Goal: Task Accomplishment & Management: Manage account settings

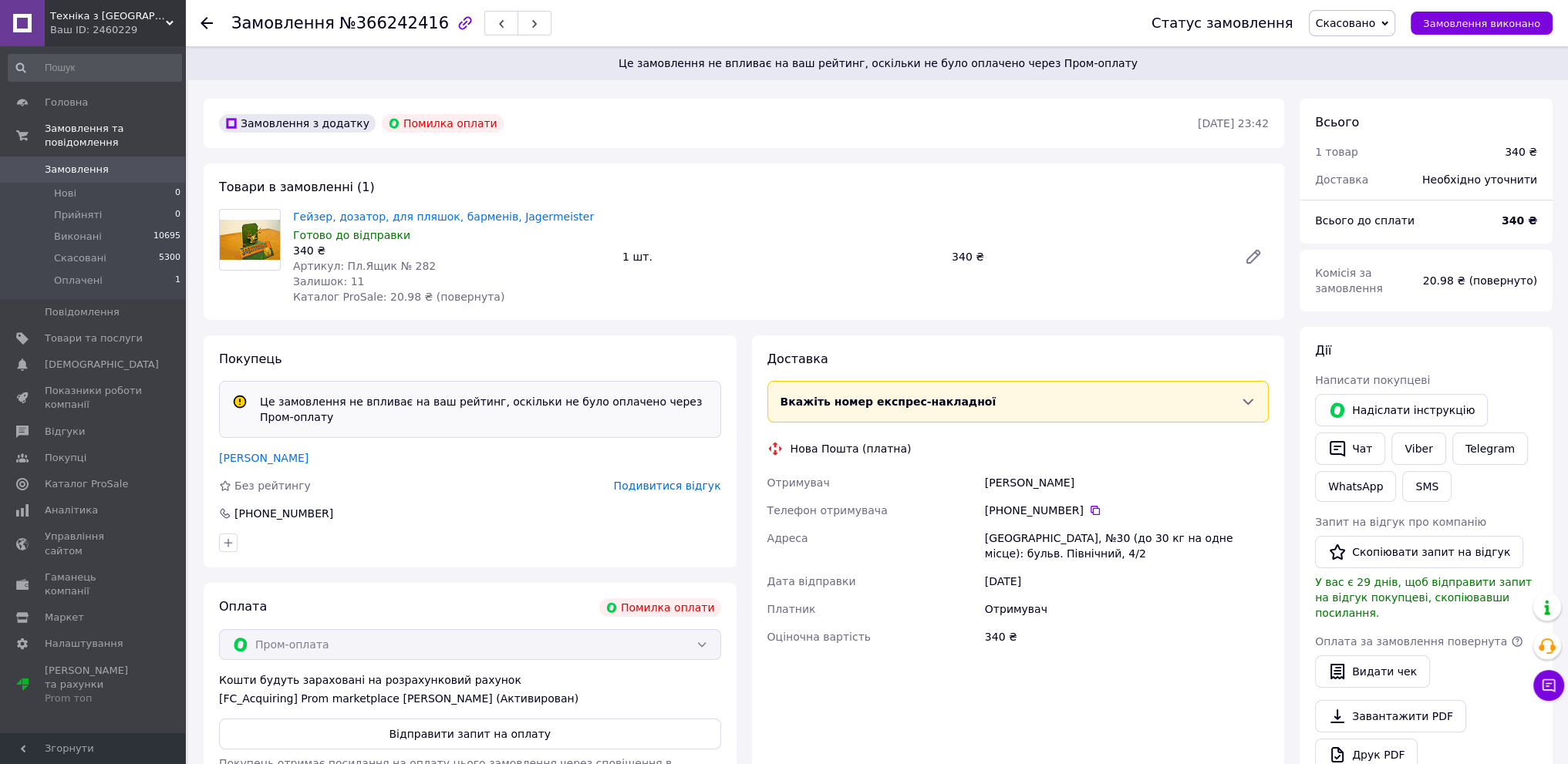
click at [673, 485] on span "Подивитися відгук" at bounding box center [668, 486] width 107 height 12
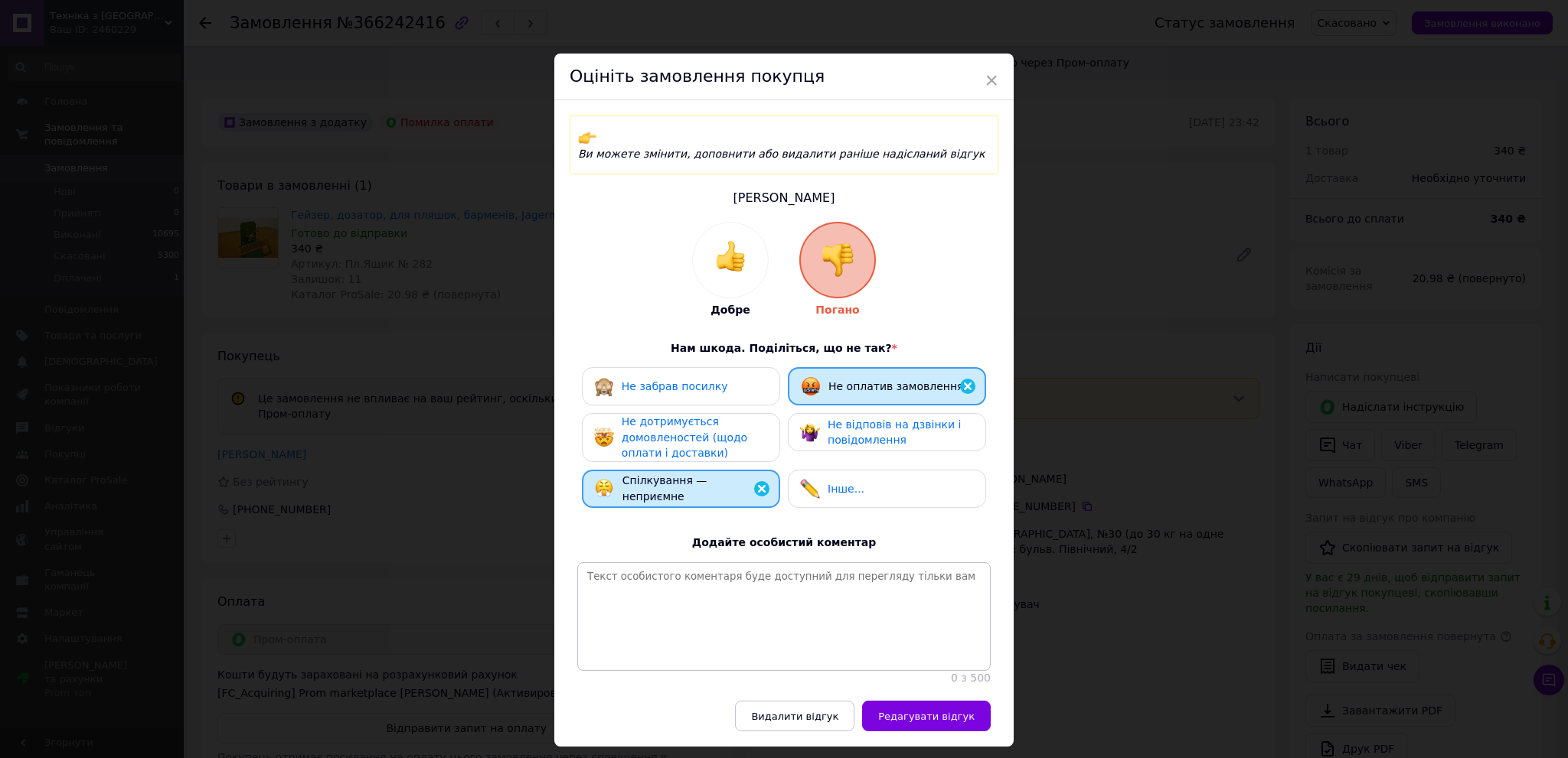
click at [854, 419] on span "Не відповів на дзвінки і повідомлення" at bounding box center [894, 432] width 133 height 28
click at [968, 719] on span "Редагувати відгук" at bounding box center [926, 716] width 96 height 11
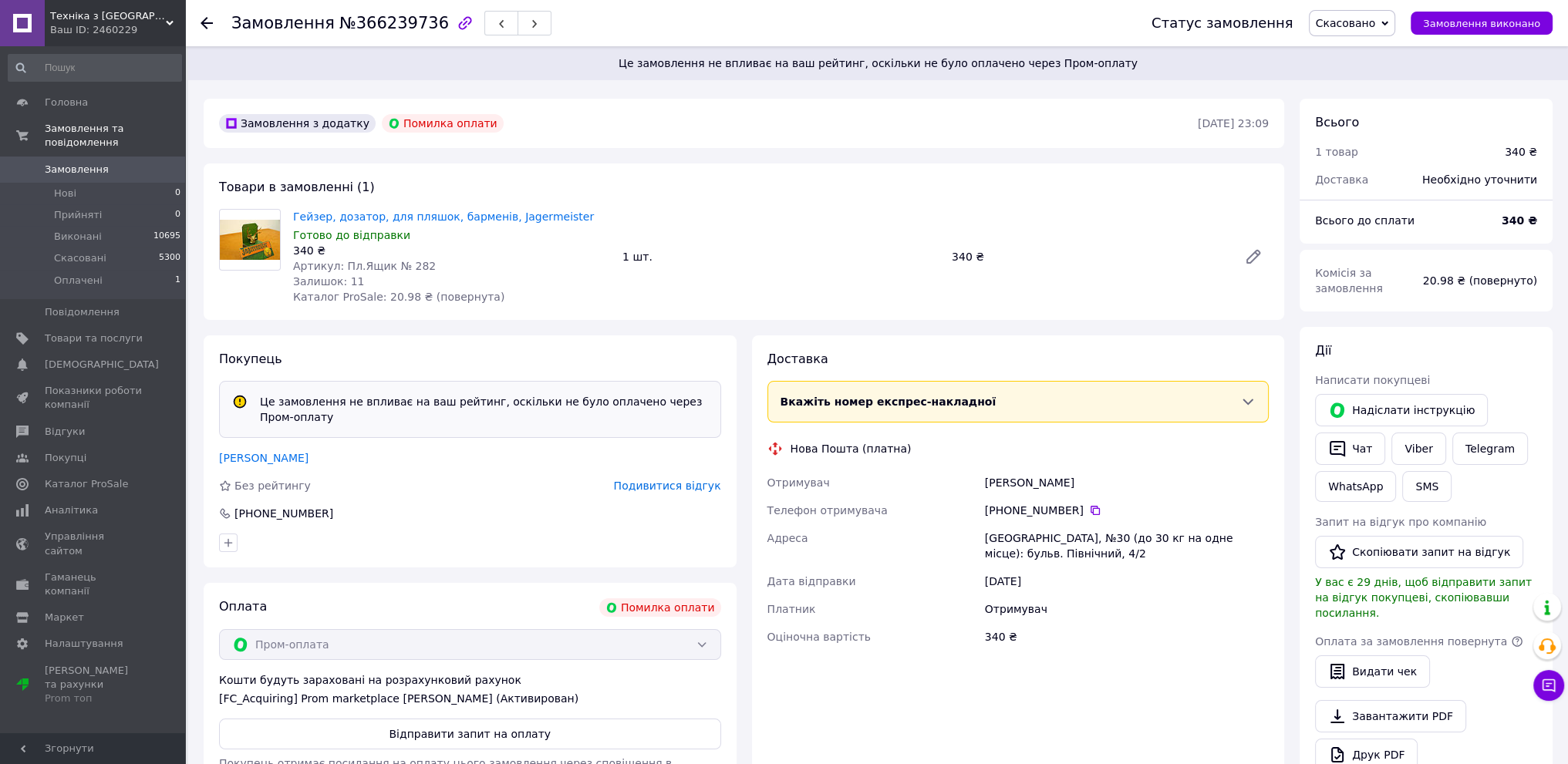
click at [679, 480] on span "Подивитися відгук" at bounding box center [668, 486] width 107 height 12
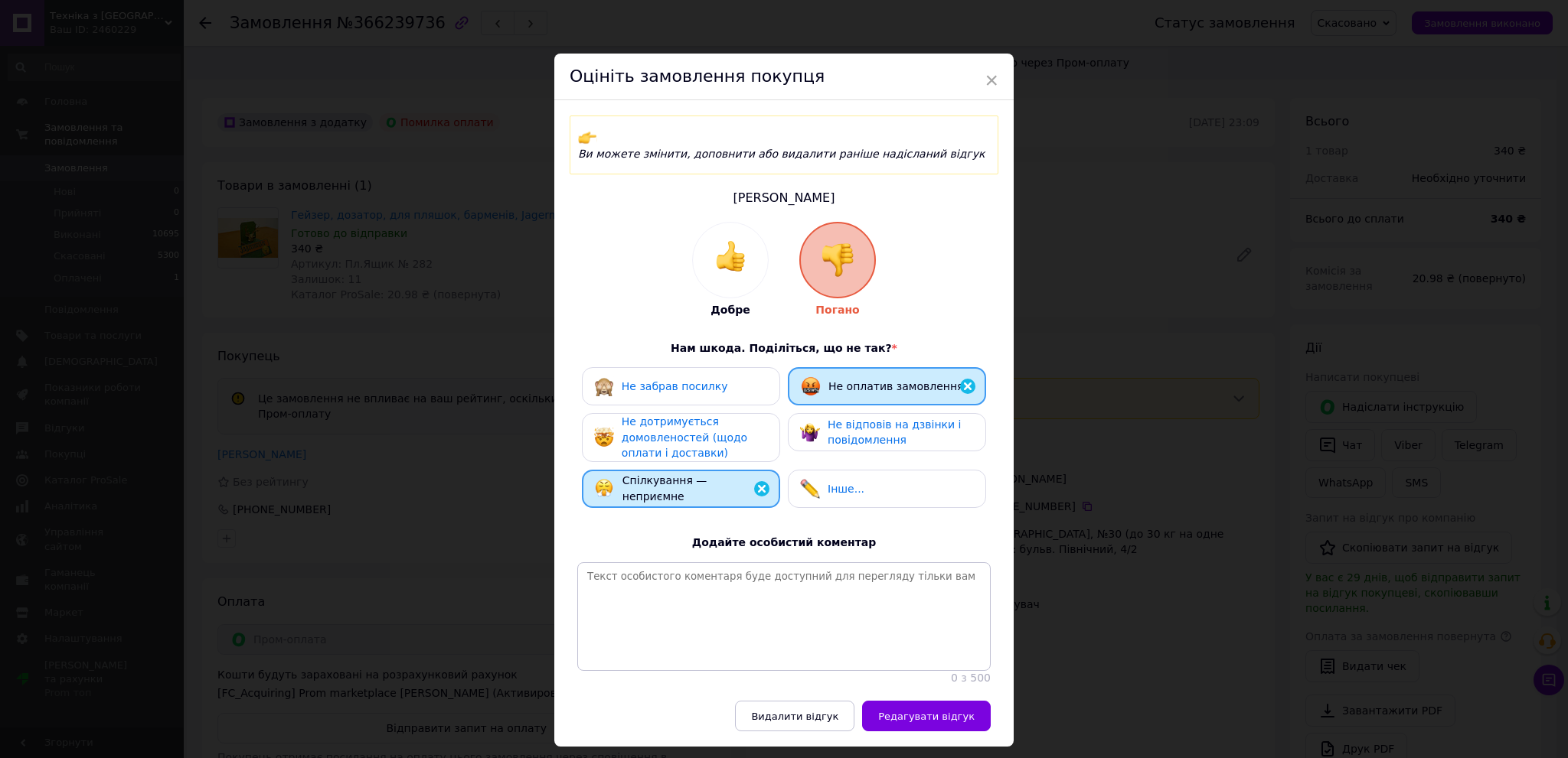
click at [870, 419] on span "Не відповів на дзвінки і повідомлення" at bounding box center [894, 432] width 133 height 28
click at [934, 711] on span "Редагувати відгук" at bounding box center [926, 716] width 96 height 11
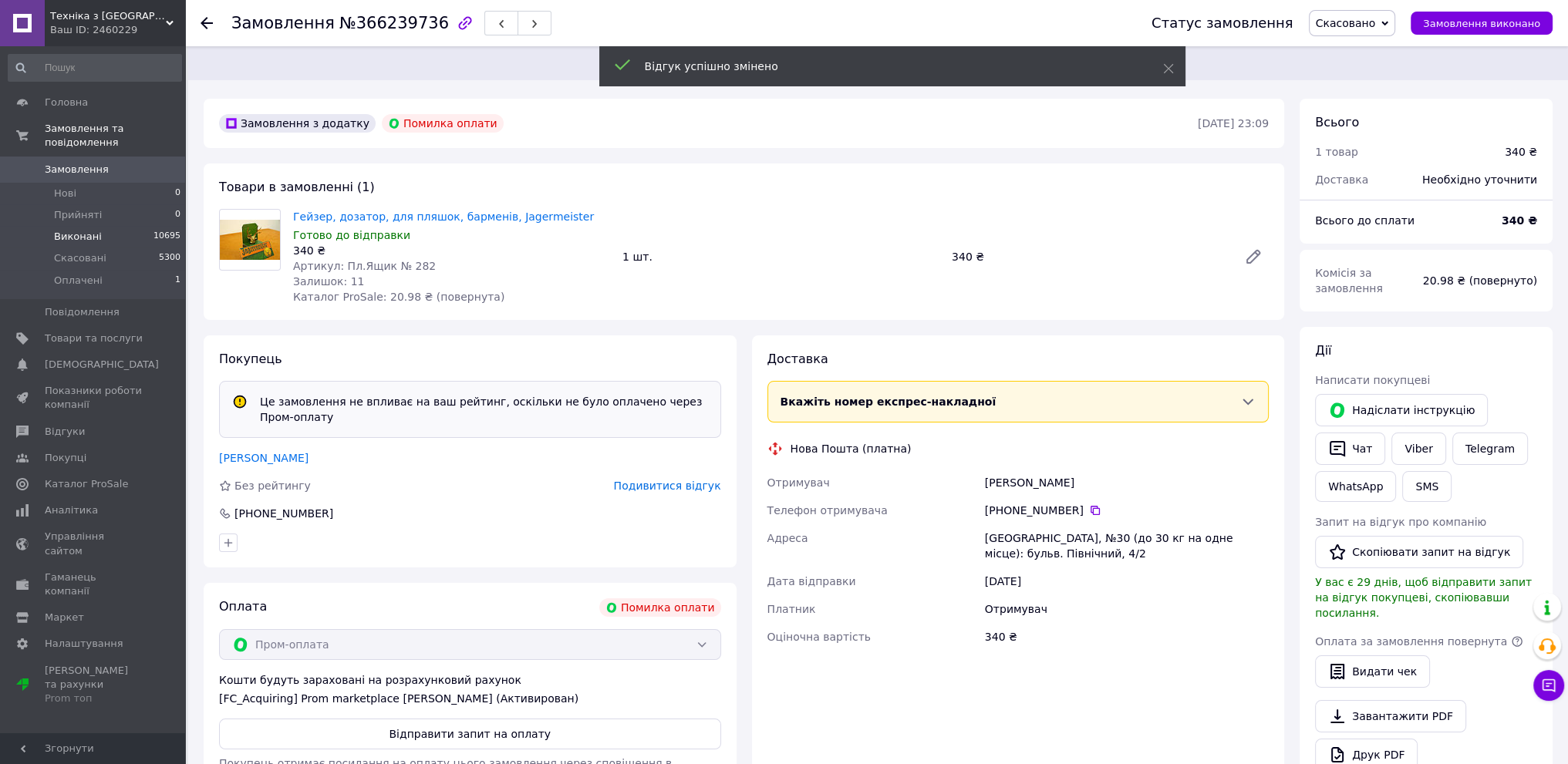
click at [95, 230] on span "Виконані" at bounding box center [77, 236] width 48 height 14
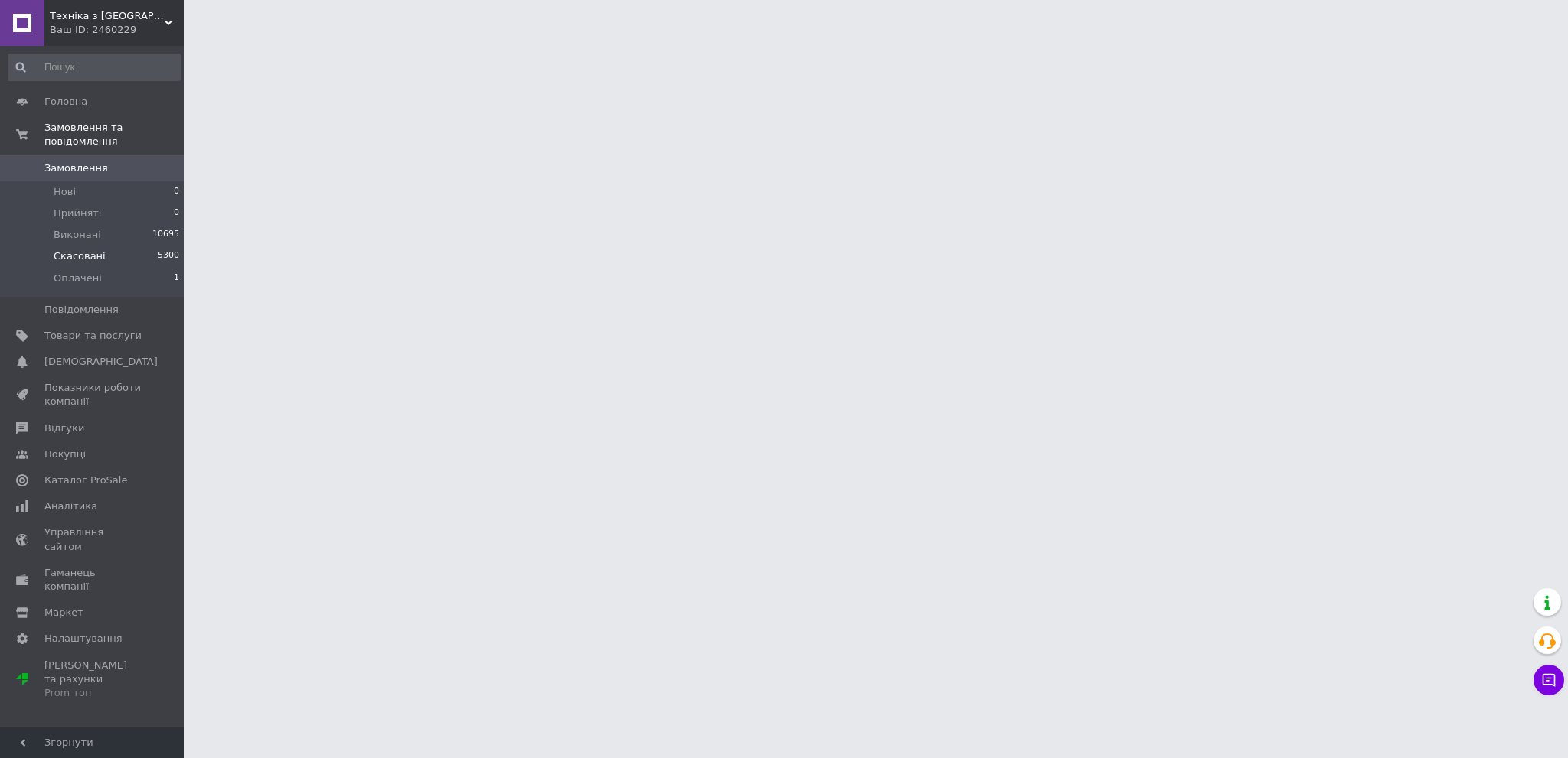
click at [89, 249] on span "Скасовані" at bounding box center [79, 256] width 52 height 14
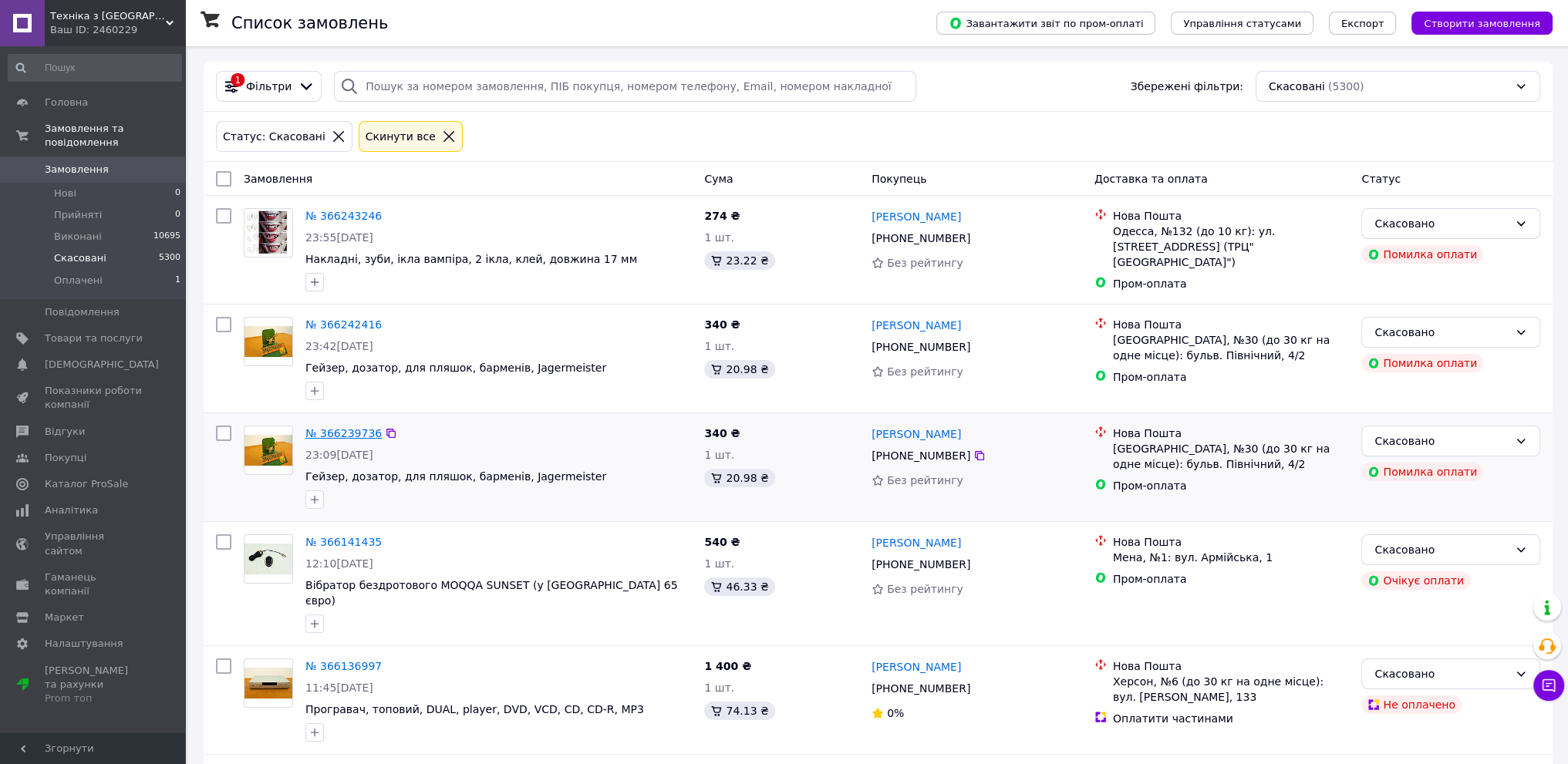
click at [343, 434] on link "№ 366239736" at bounding box center [344, 433] width 76 height 12
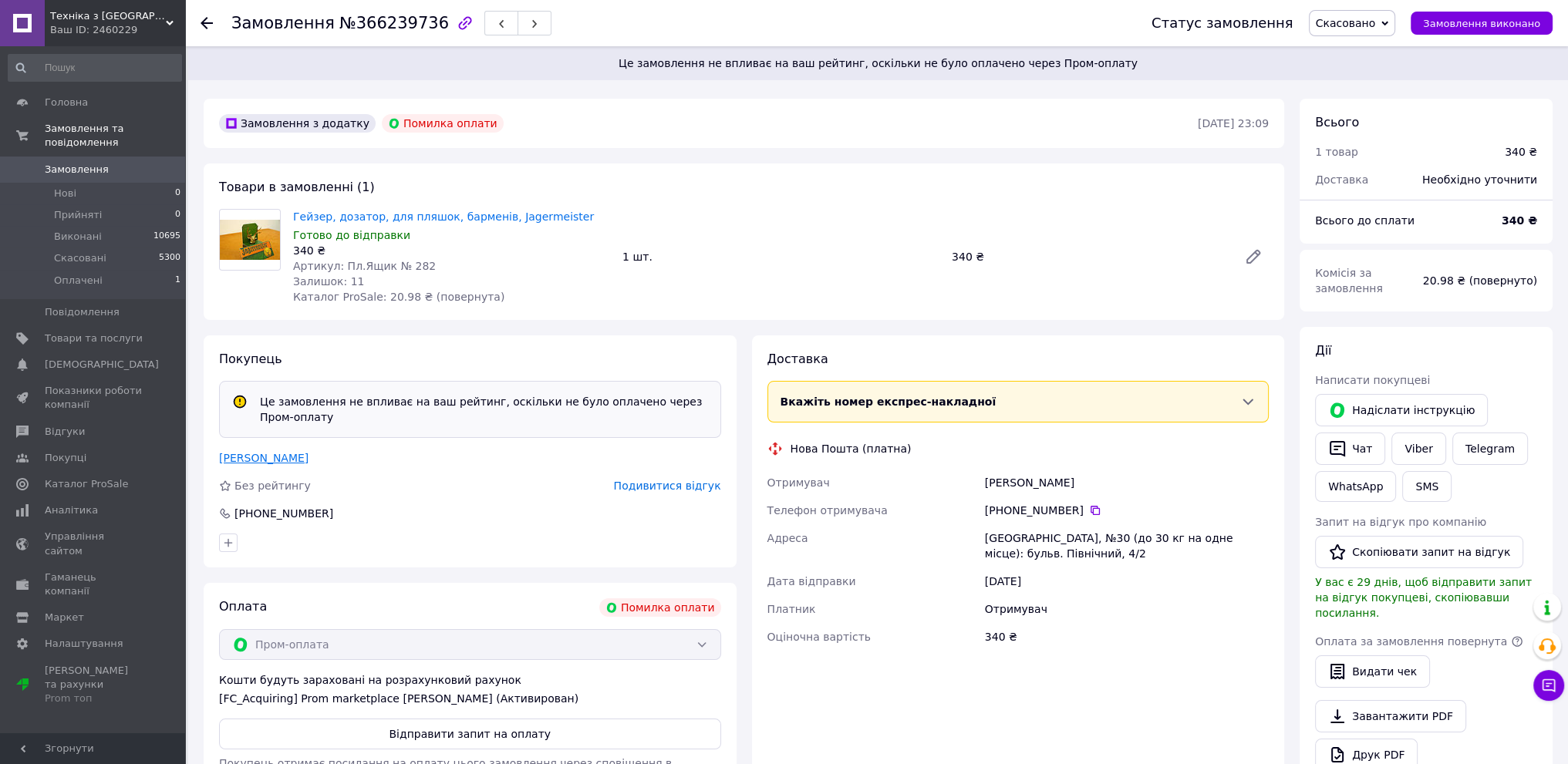
click at [292, 461] on link "[PERSON_NAME]" at bounding box center [263, 458] width 89 height 12
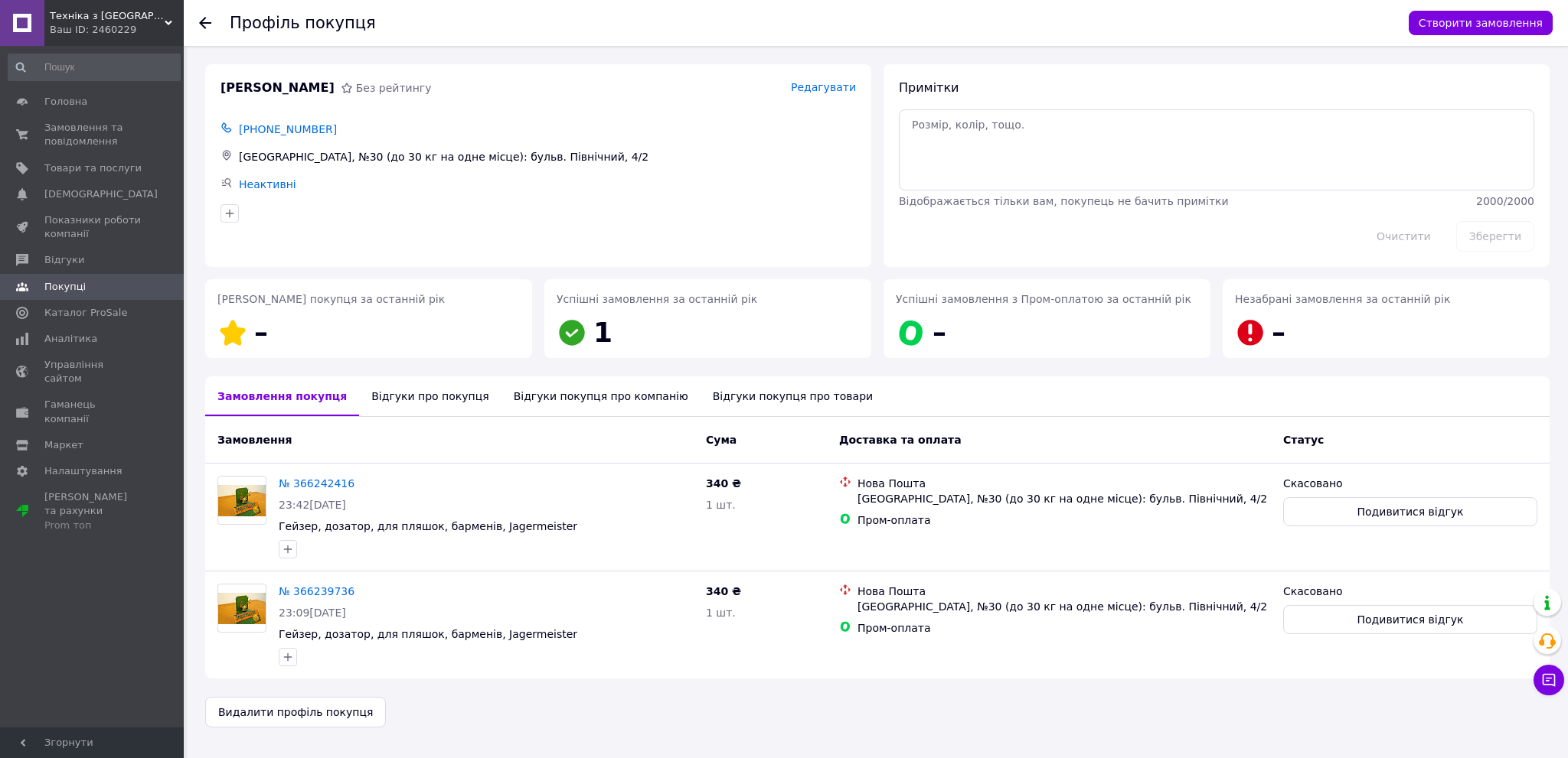
click at [410, 391] on div "Відгуки про покупця" at bounding box center [430, 396] width 142 height 40
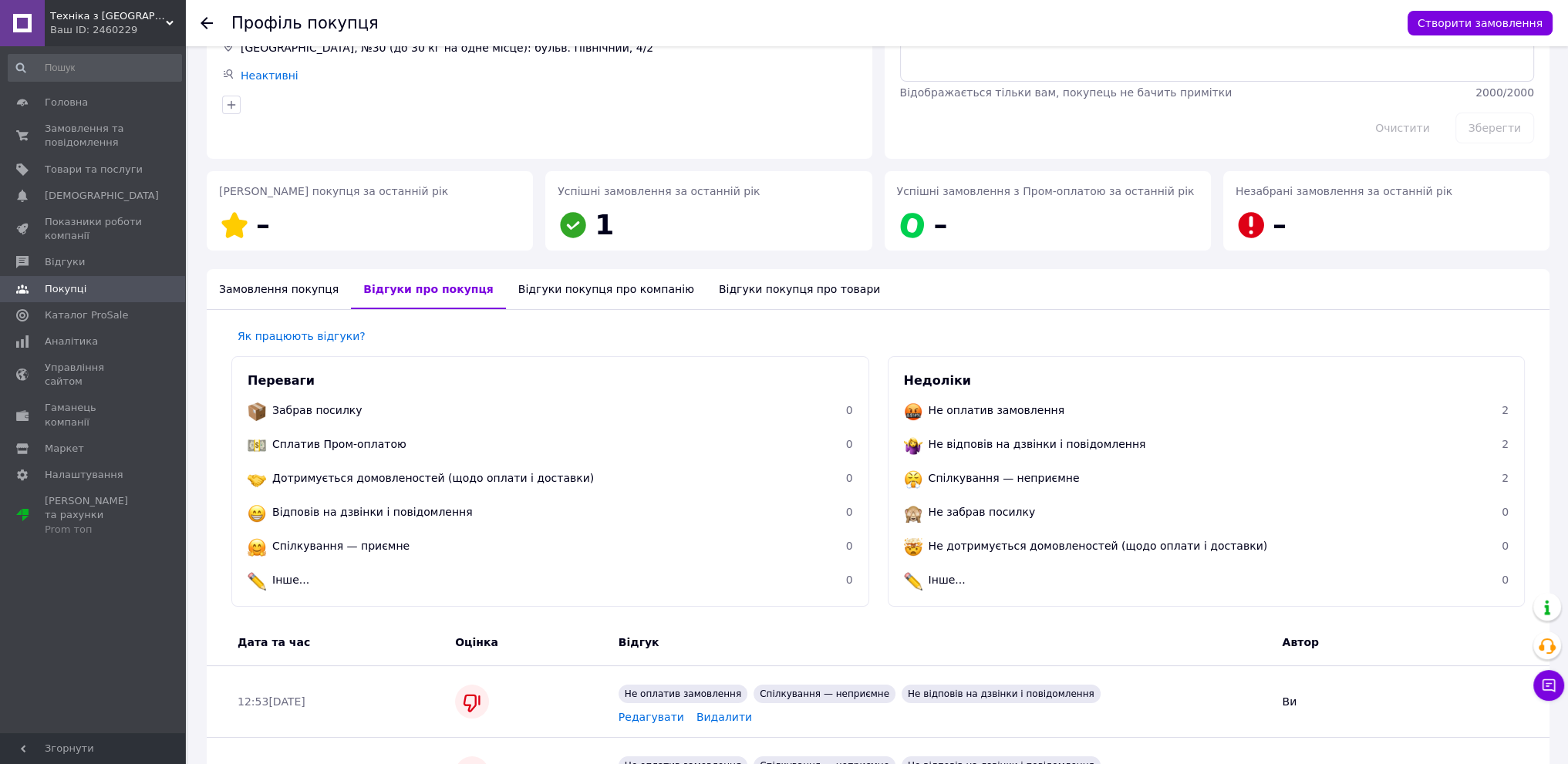
scroll to position [102, 0]
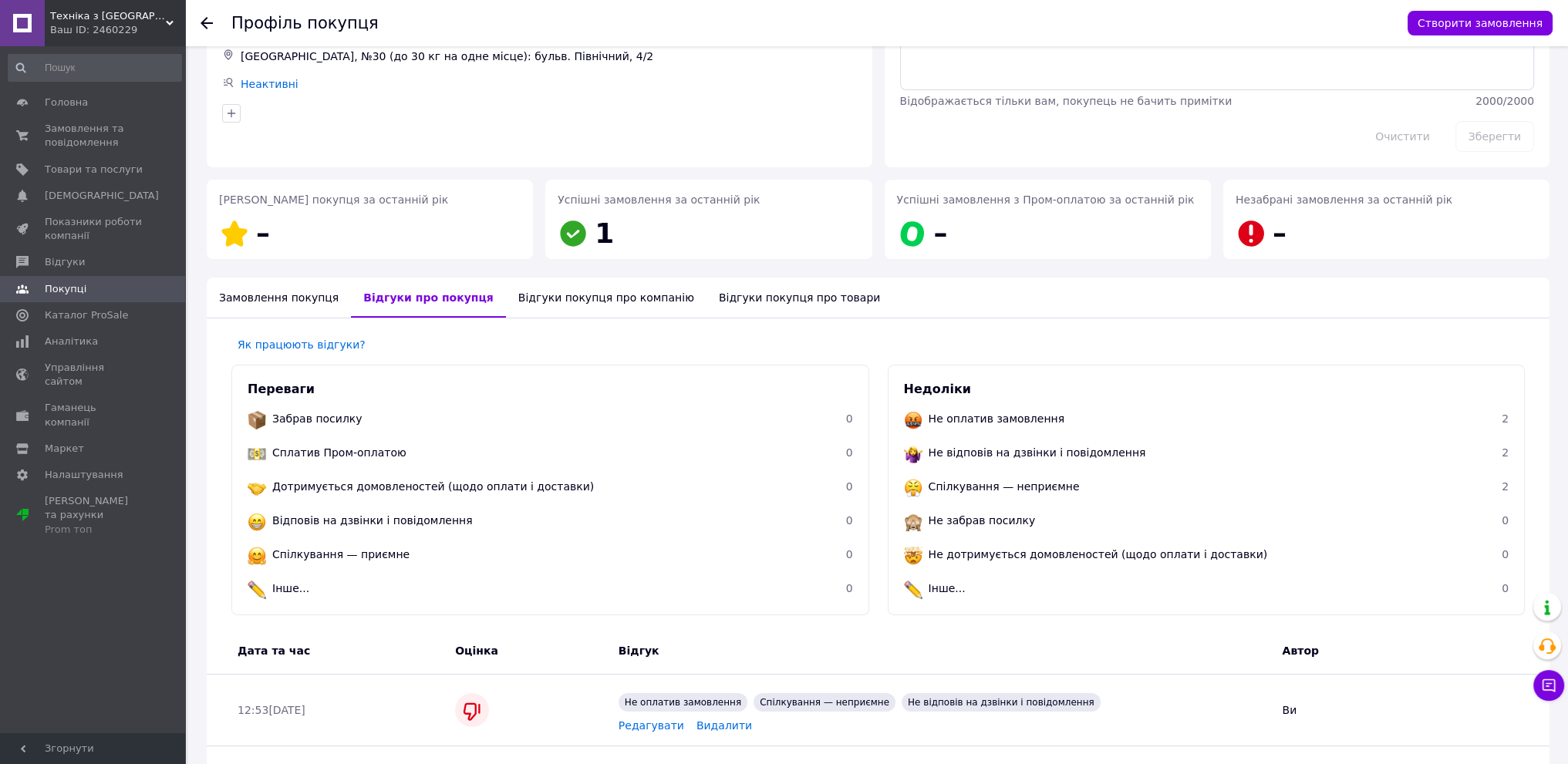
click at [531, 290] on div "Відгуки покупця про компанію" at bounding box center [606, 298] width 201 height 40
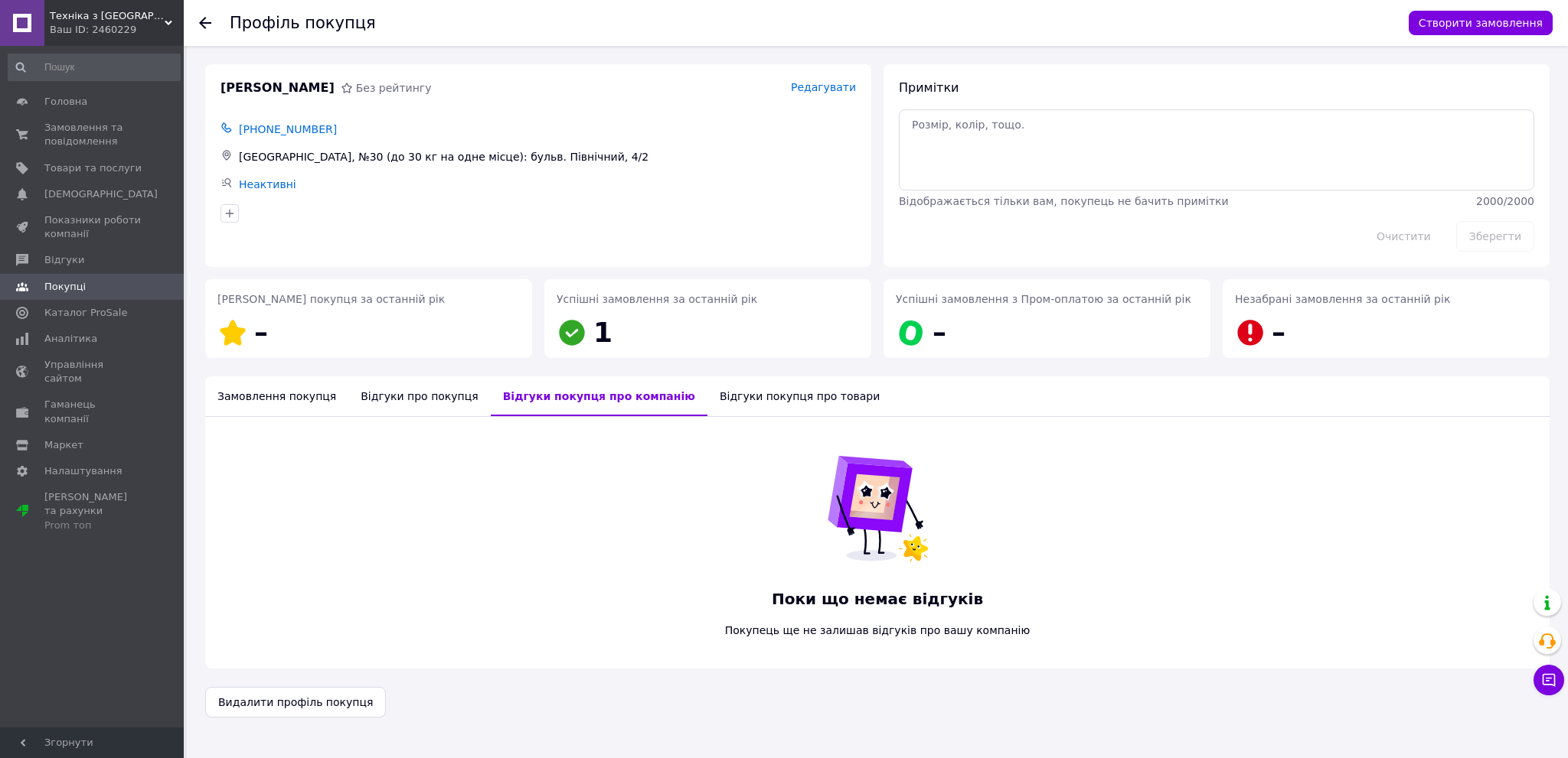
click at [738, 403] on div "Відгуки покупця про товари" at bounding box center [799, 396] width 185 height 40
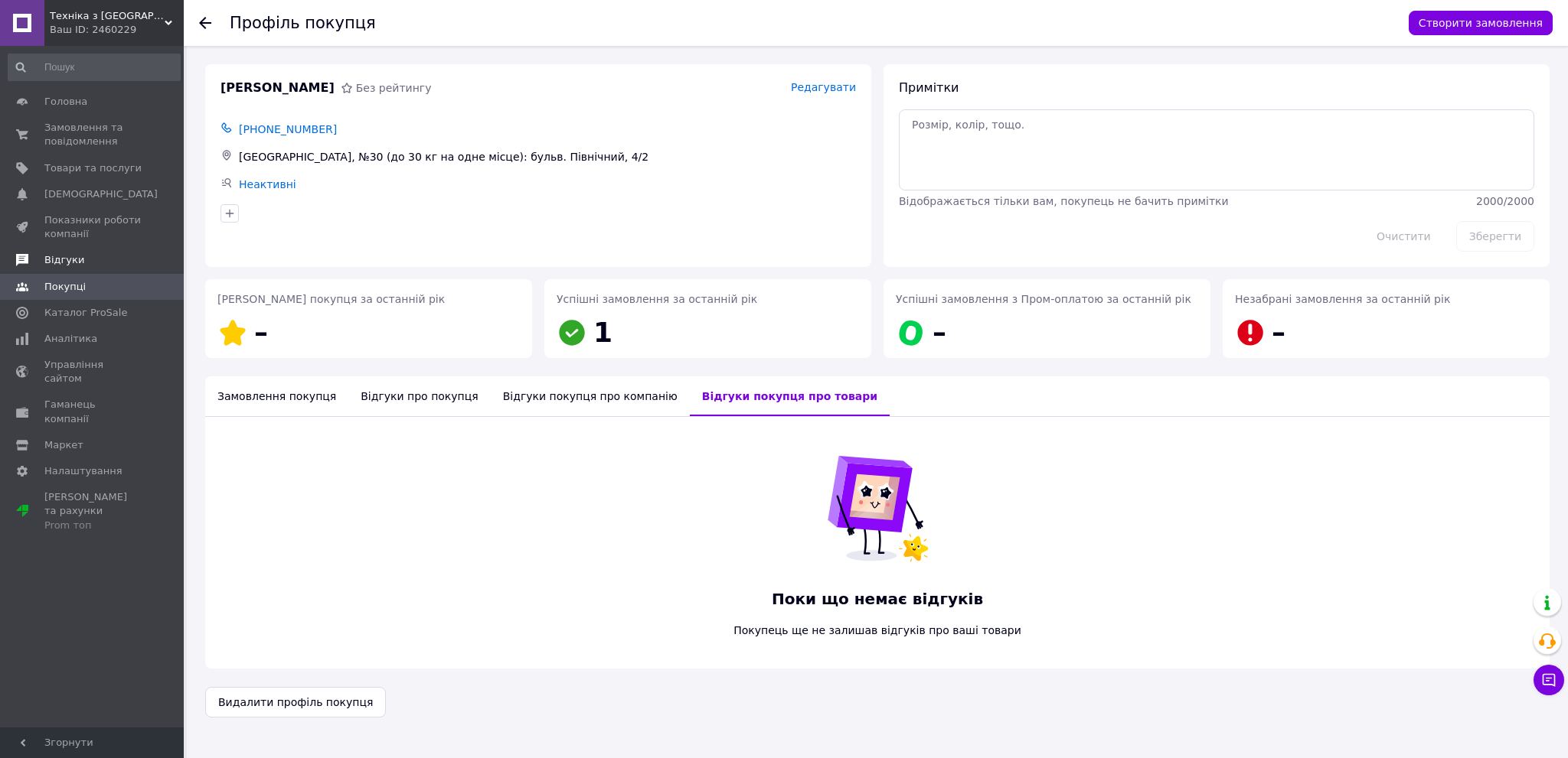
click at [73, 265] on span "Відгуки" at bounding box center [64, 260] width 40 height 14
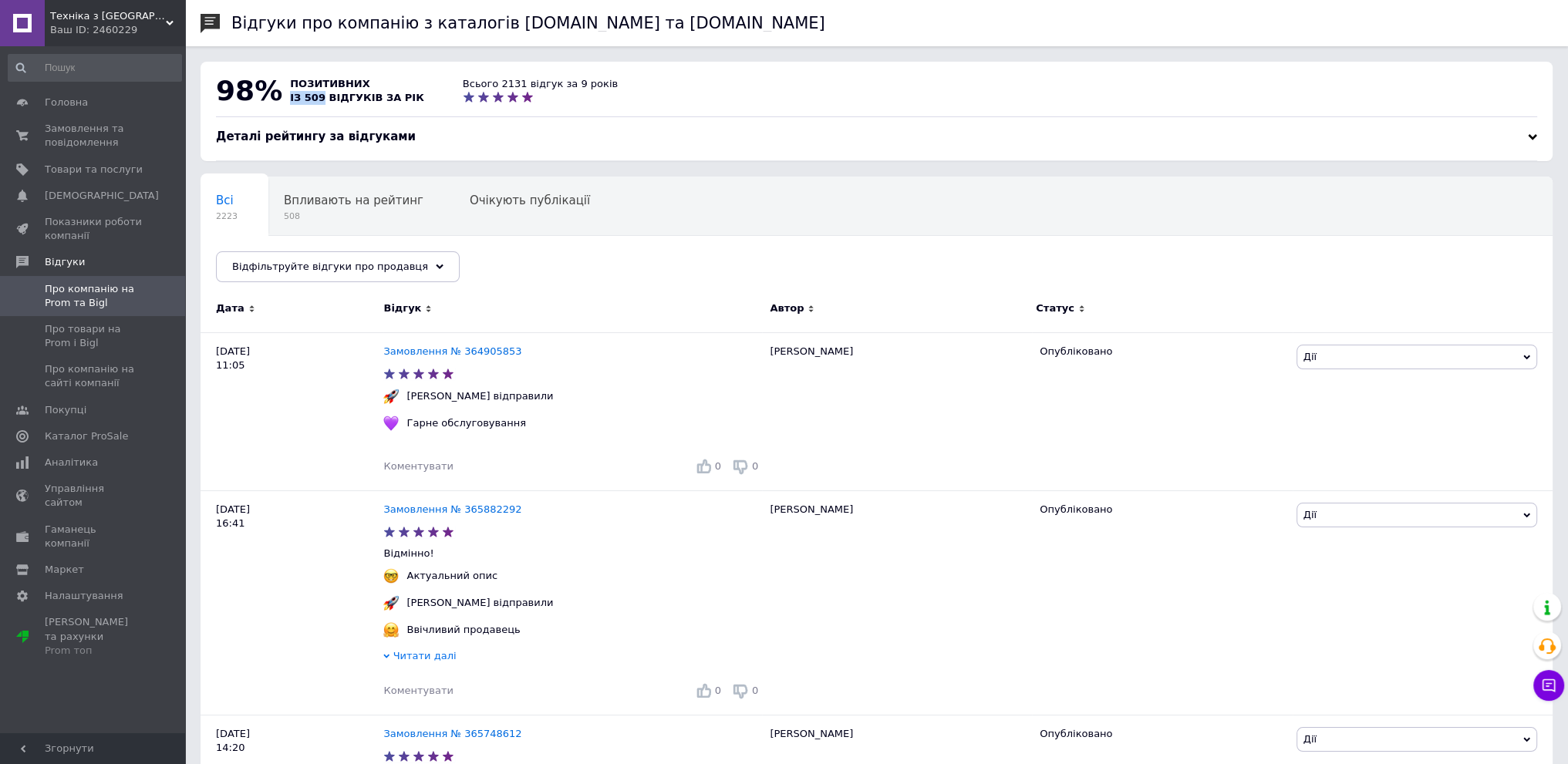
drag, startPoint x: 279, startPoint y: 101, endPoint x: 313, endPoint y: 107, distance: 34.5
click at [313, 107] on div "позитивних із 509 відгуків за рік" at bounding box center [357, 91] width 142 height 43
click at [353, 113] on div "98% позитивних із 509 відгуків за рік Всього 2131 відгук за 9 років" at bounding box center [877, 94] width 1352 height 67
